Goal: Information Seeking & Learning: Learn about a topic

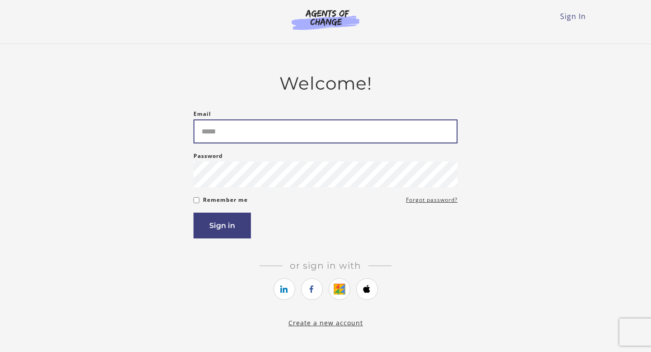
type input "**********"
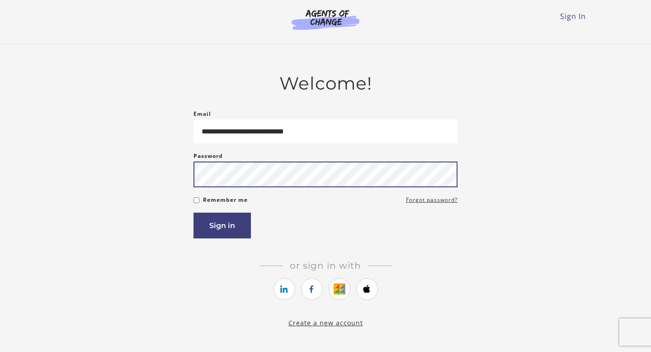
click at [193, 212] on button "Sign in" at bounding box center [221, 225] width 57 height 26
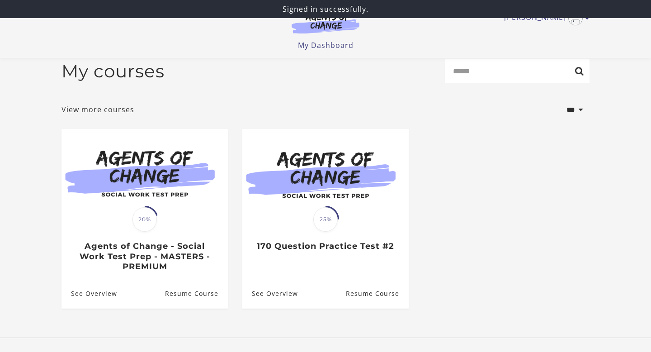
scroll to position [64, 0]
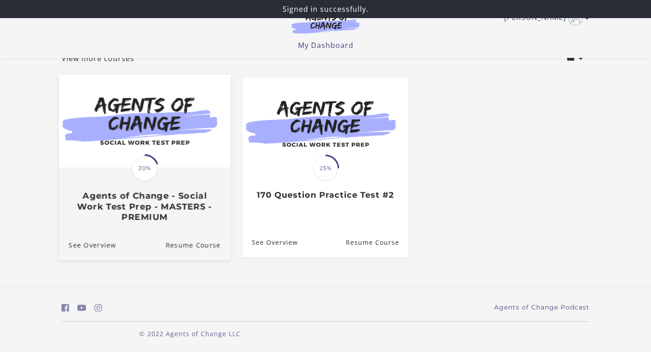
click at [163, 136] on img at bounding box center [145, 121] width 172 height 93
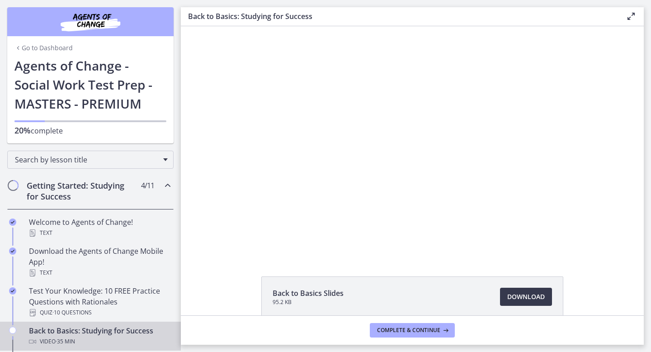
scroll to position [766, 0]
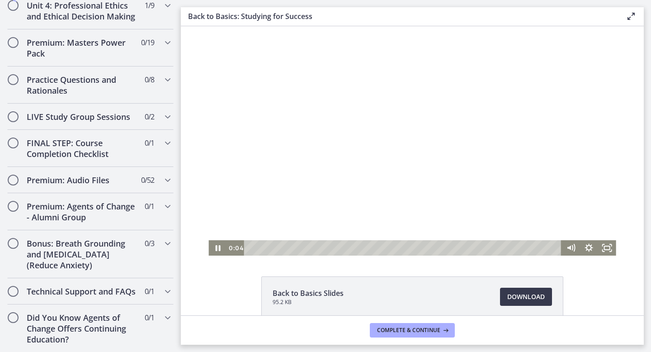
click at [370, 144] on div at bounding box center [411, 140] width 407 height 229
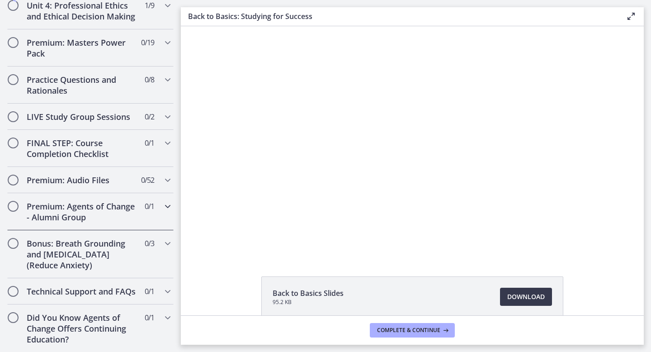
click at [163, 207] on icon "Chapters" at bounding box center [167, 206] width 11 height 11
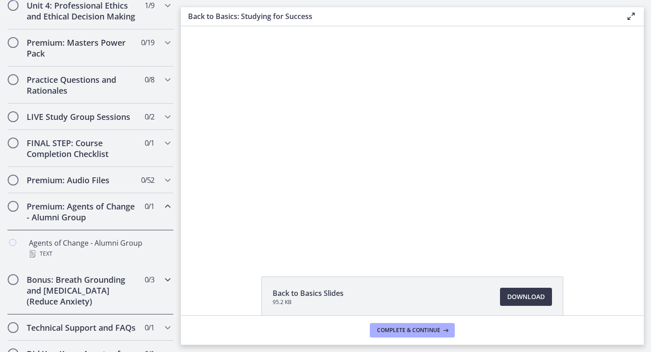
scroll to position [445, 0]
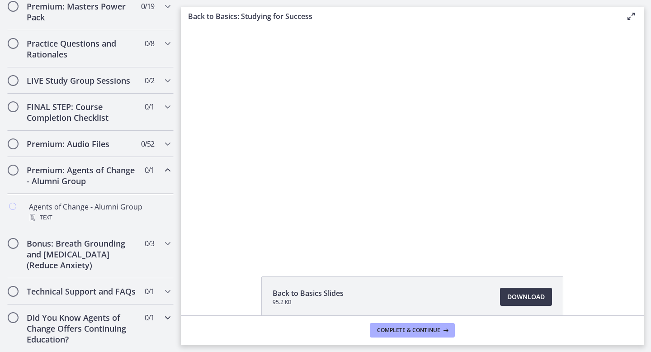
click at [150, 333] on div "Did You Know Agents of Change Offers Continuing Education? 0 / 1 Completed" at bounding box center [90, 328] width 166 height 48
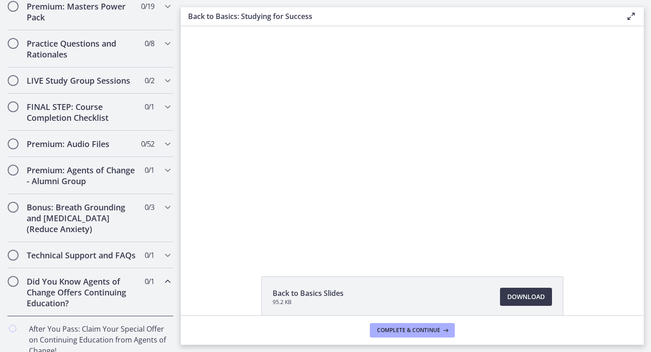
scroll to position [466, 0]
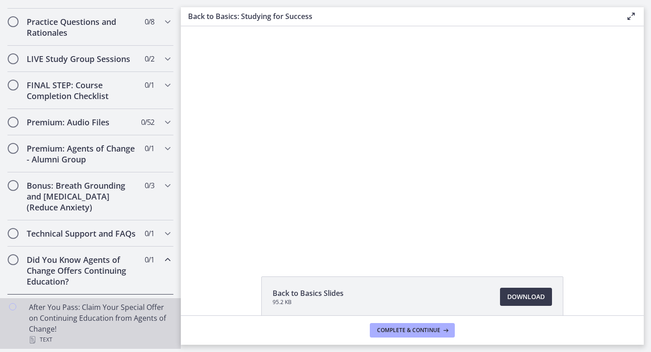
click at [153, 301] on div "After You Pass: Claim Your Special Offer on Continuing Education from Agents of…" at bounding box center [99, 322] width 141 height 43
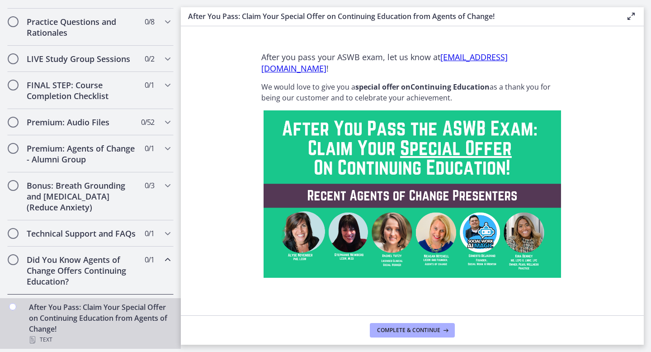
scroll to position [5, 0]
